Goal: Task Accomplishment & Management: Use online tool/utility

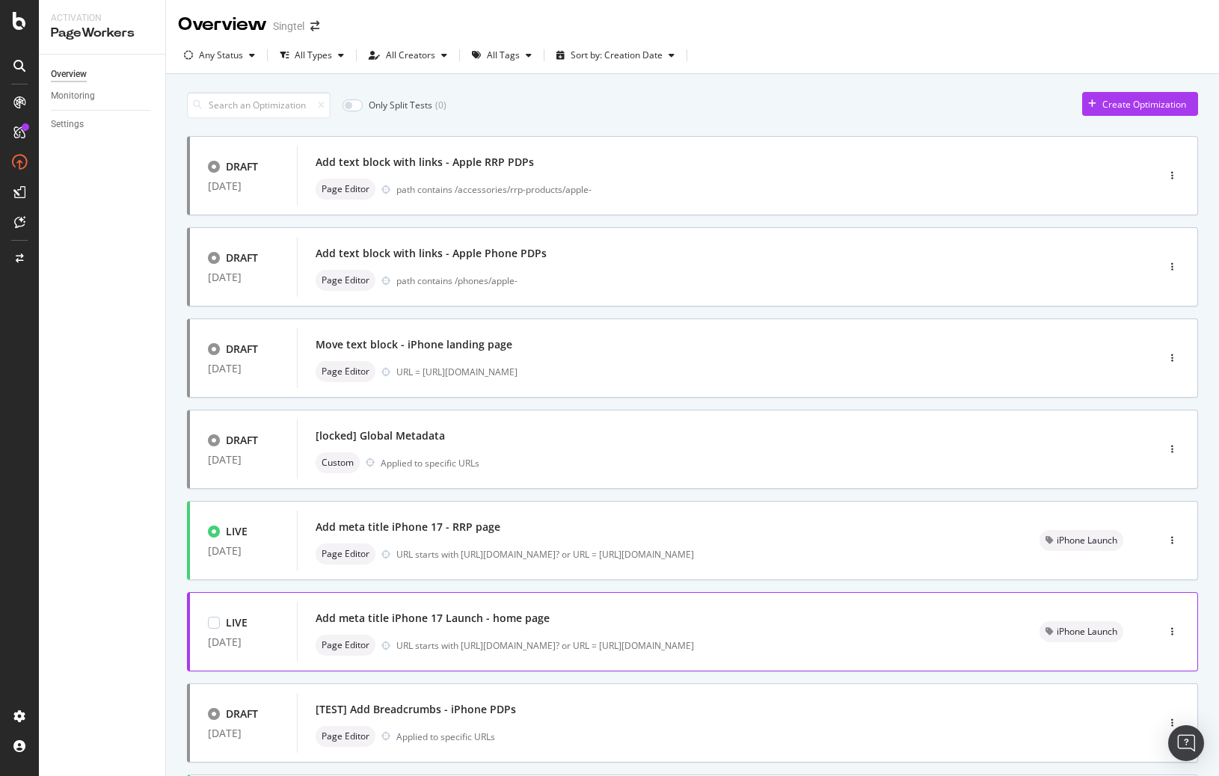
click at [758, 627] on div "Add meta title iPhone 17 Launch - home page" at bounding box center [660, 618] width 688 height 21
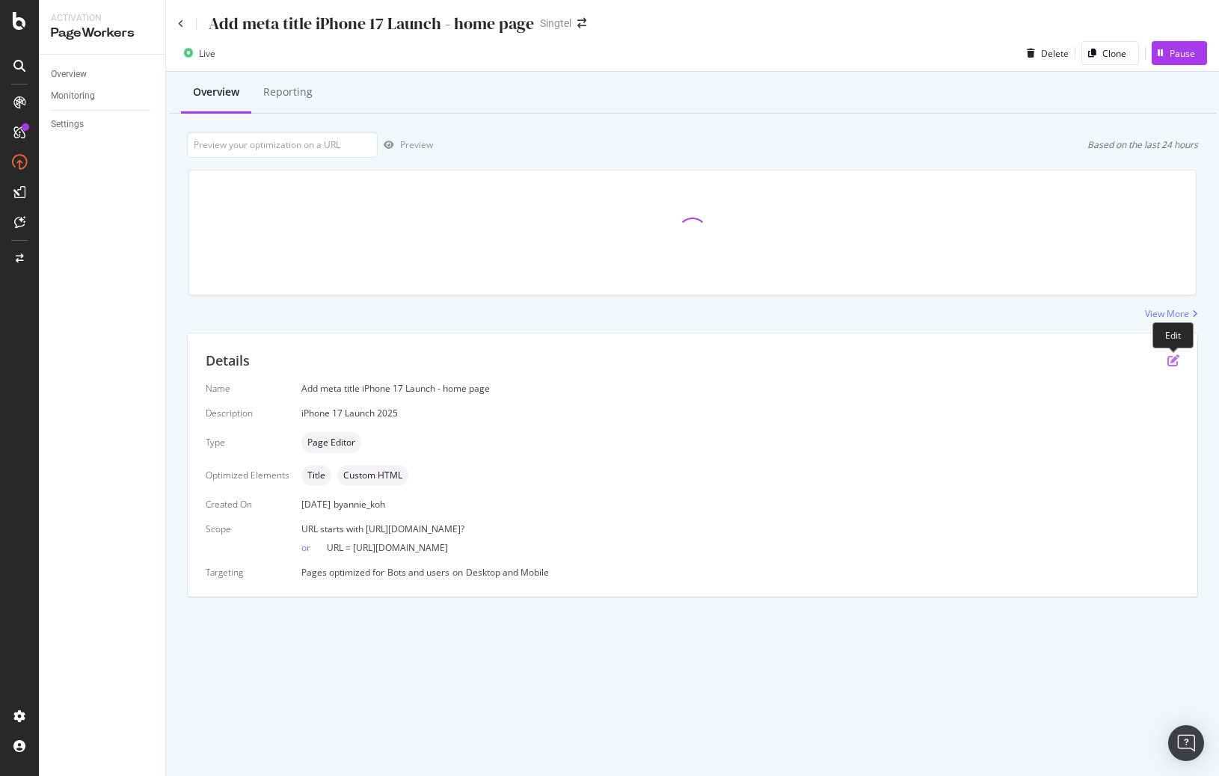
click at [1170, 361] on icon "pen-to-square" at bounding box center [1173, 360] width 12 height 12
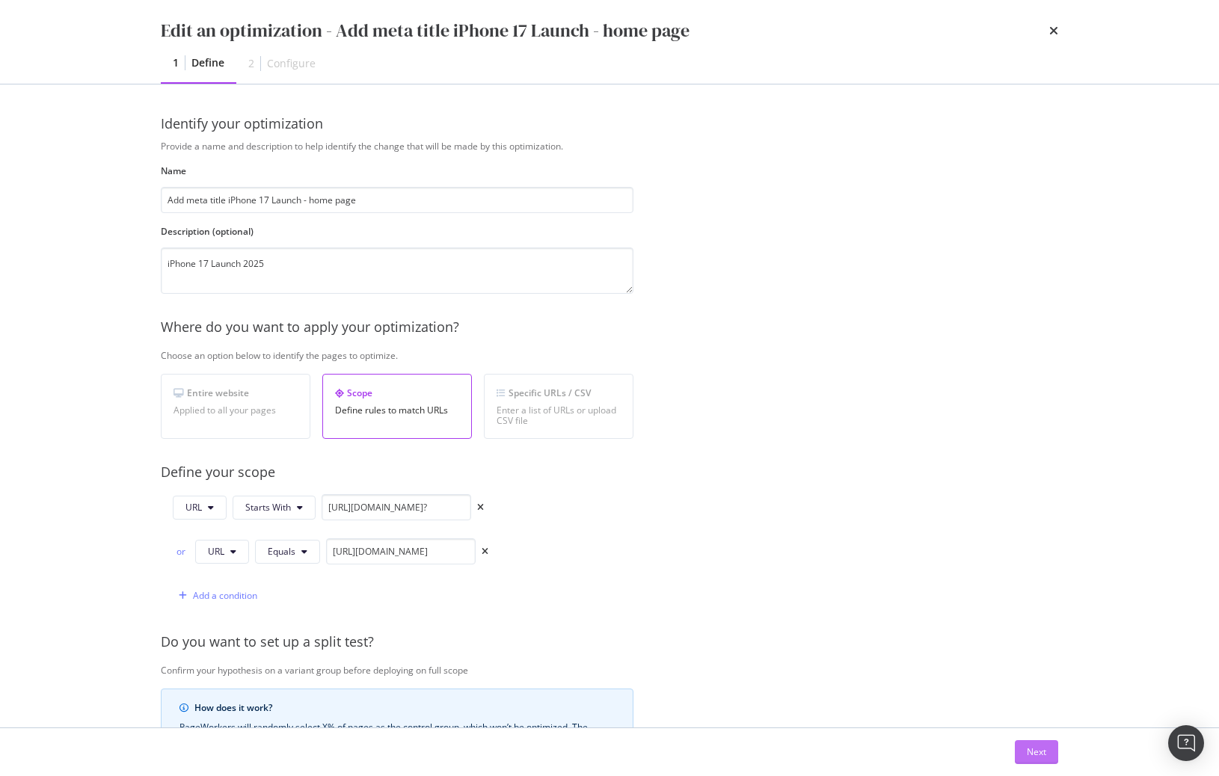
click at [1032, 752] on div "Next" at bounding box center [1036, 752] width 19 height 13
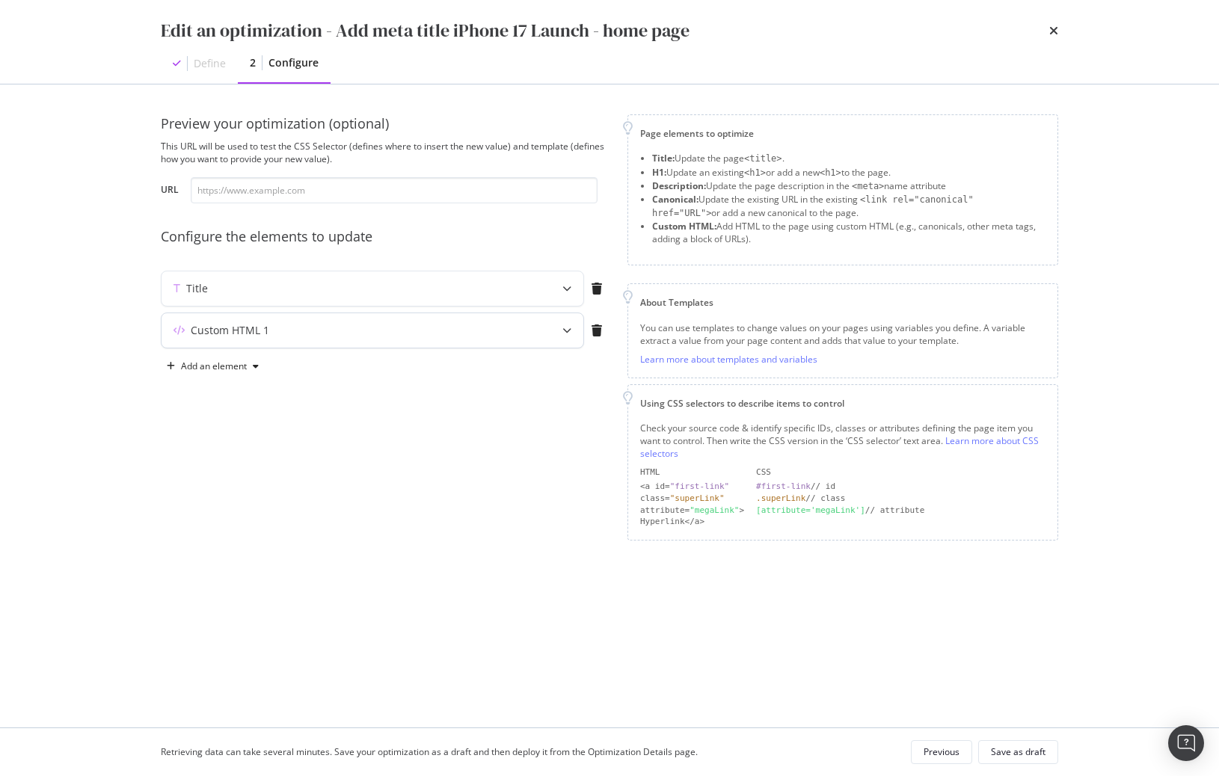
click at [548, 330] on div "Custom HTML 1" at bounding box center [373, 330] width 422 height 34
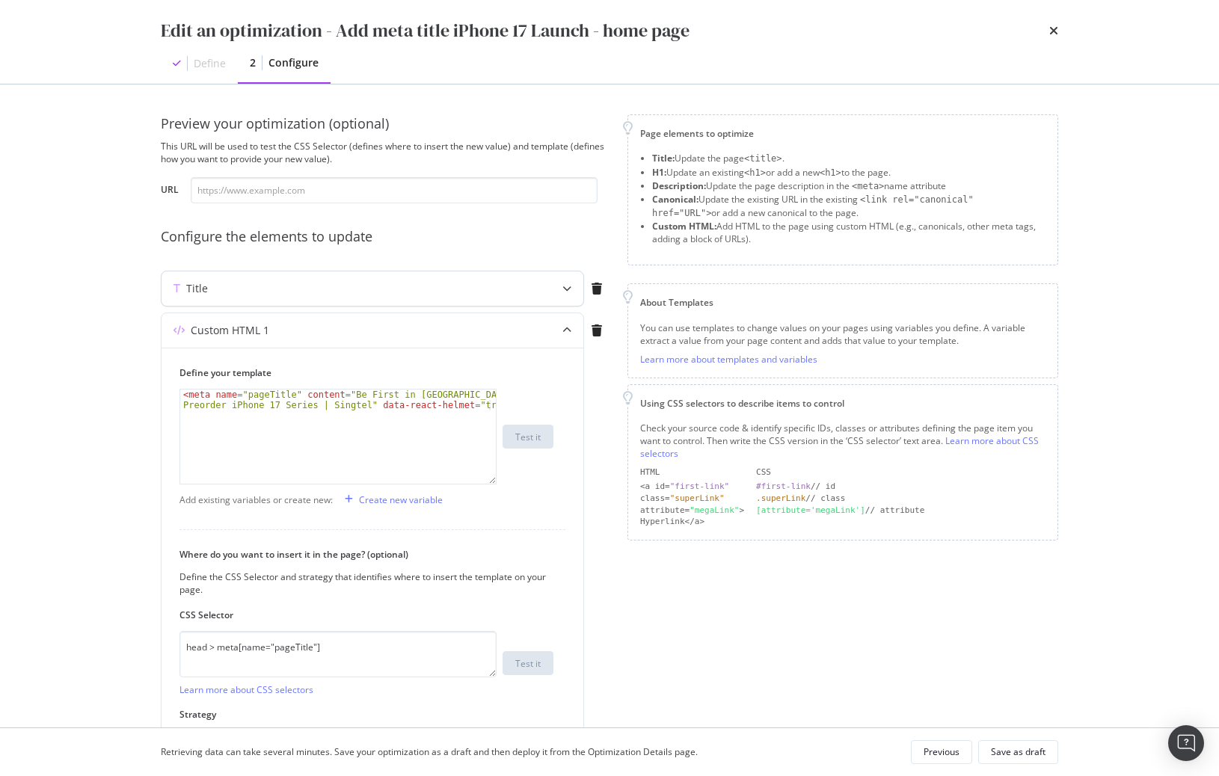
click at [478, 295] on div "Title" at bounding box center [343, 288] width 363 height 15
